Goal: Information Seeking & Learning: Learn about a topic

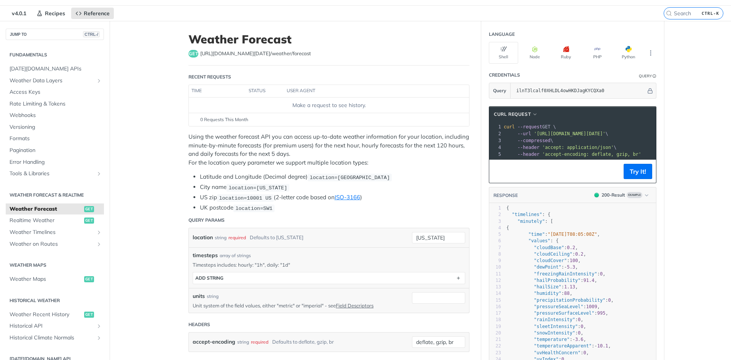
scroll to position [38, 0]
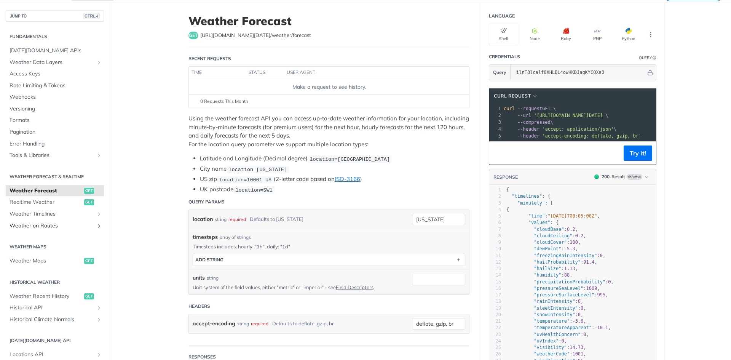
click at [62, 226] on span "Weather on Routes" at bounding box center [52, 226] width 85 height 8
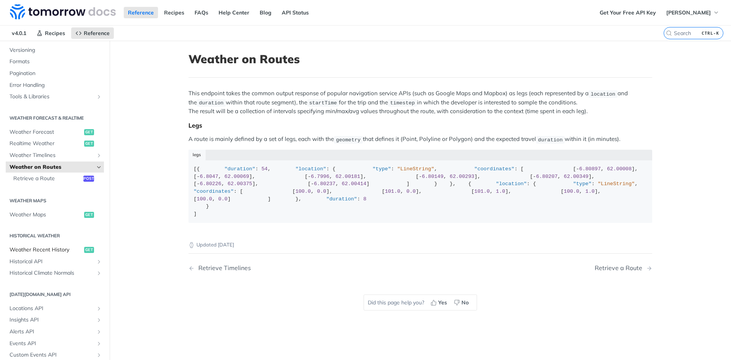
scroll to position [114, 0]
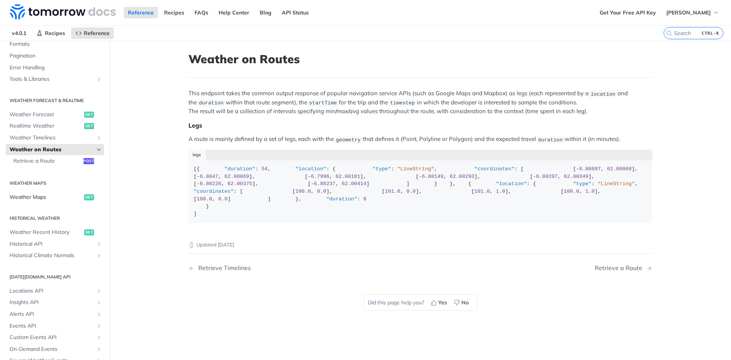
click at [41, 196] on span "Weather Maps" at bounding box center [46, 197] width 73 height 8
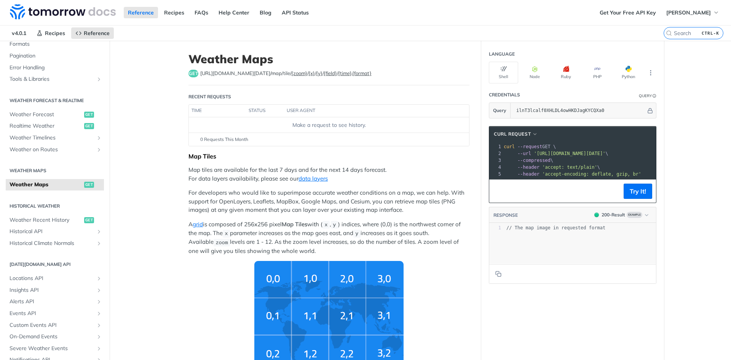
scroll to position [146, 0]
